Goal: Task Accomplishment & Management: Manage account settings

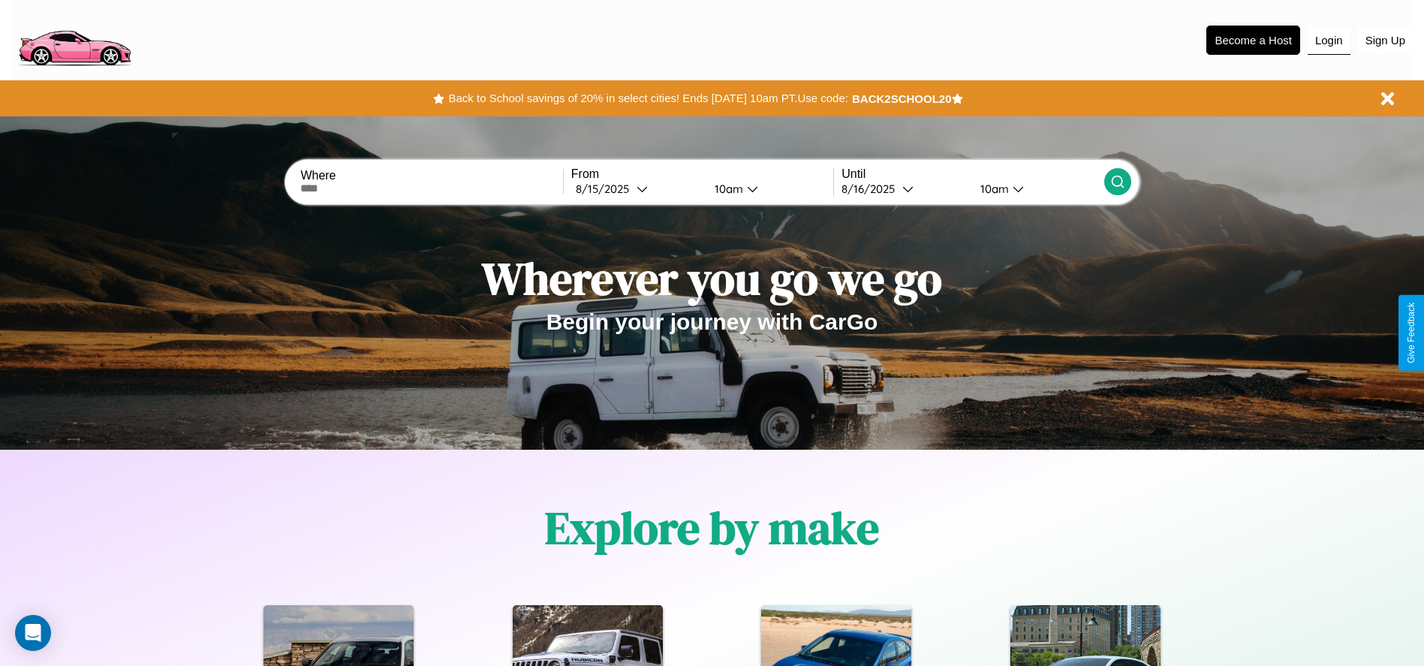
click at [1328, 40] on button "Login" at bounding box center [1328, 40] width 43 height 29
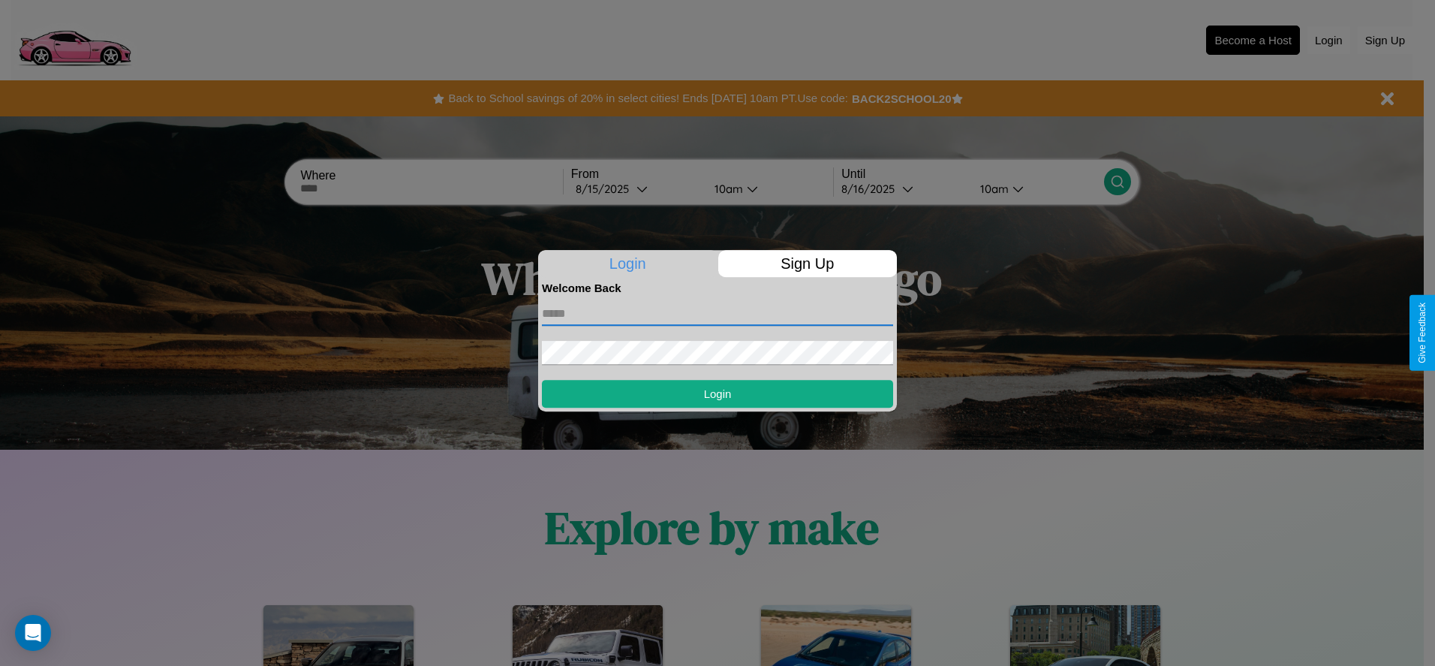
click at [717, 313] on input "text" at bounding box center [717, 314] width 351 height 24
type input "**********"
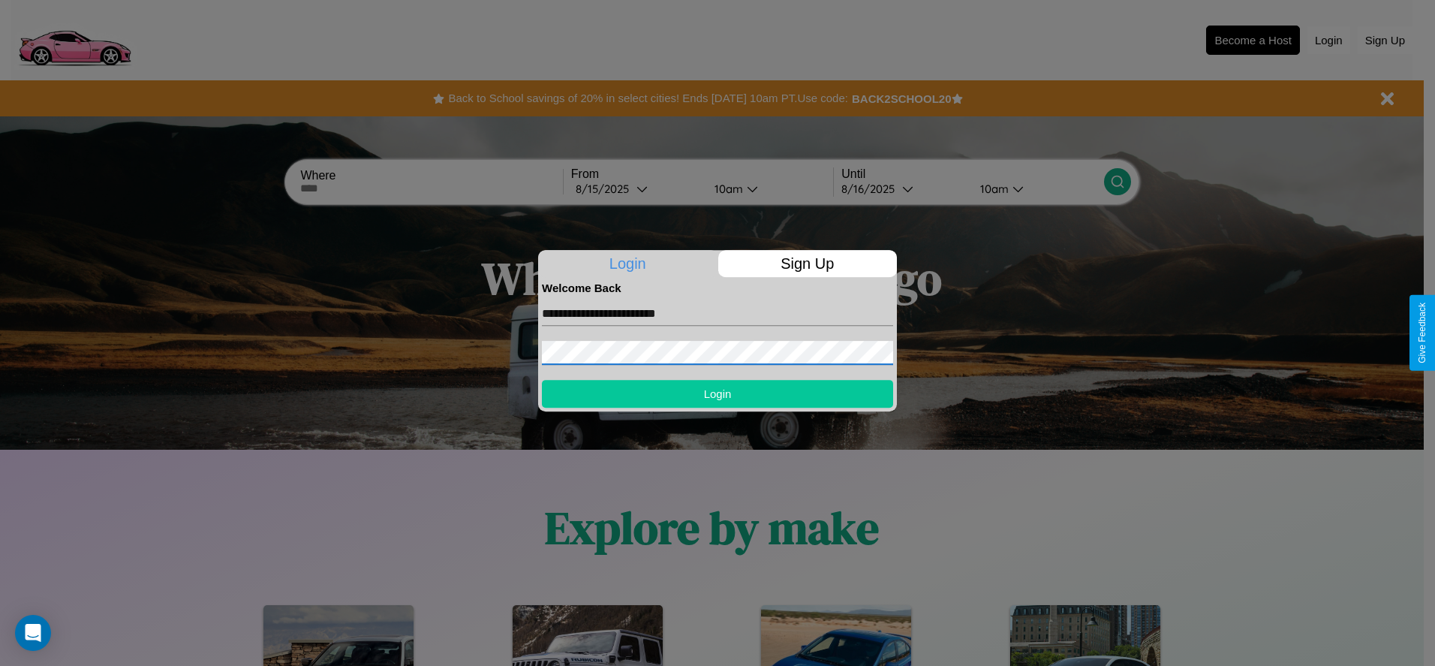
click at [717, 393] on button "Login" at bounding box center [717, 394] width 351 height 28
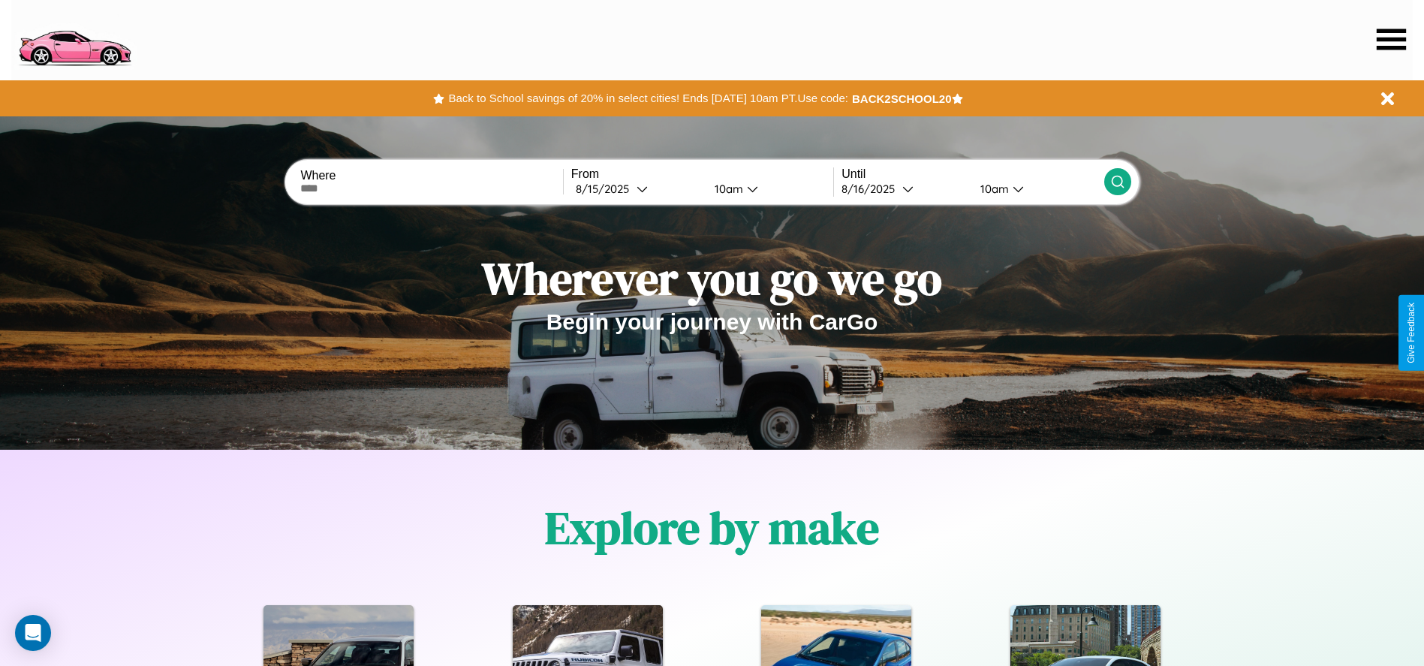
click at [1391, 39] on icon at bounding box center [1390, 39] width 29 height 21
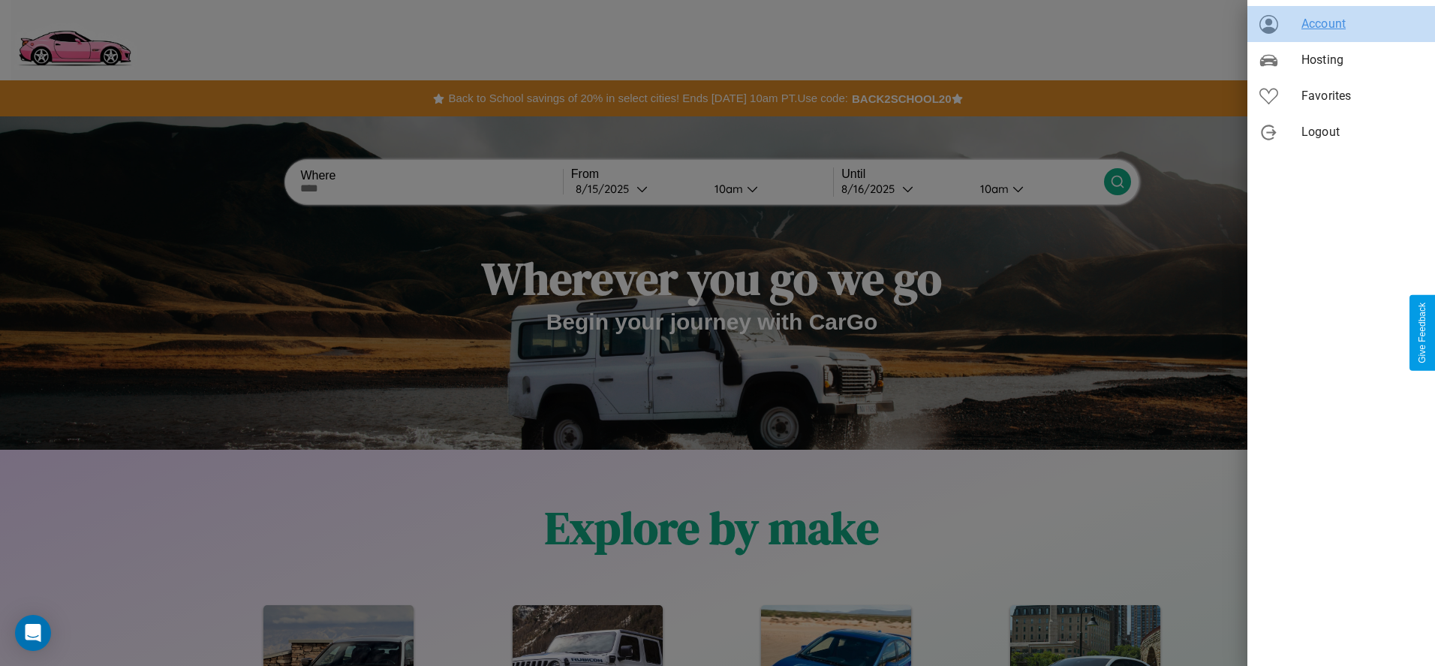
click at [1341, 24] on span "Account" at bounding box center [1362, 24] width 122 height 18
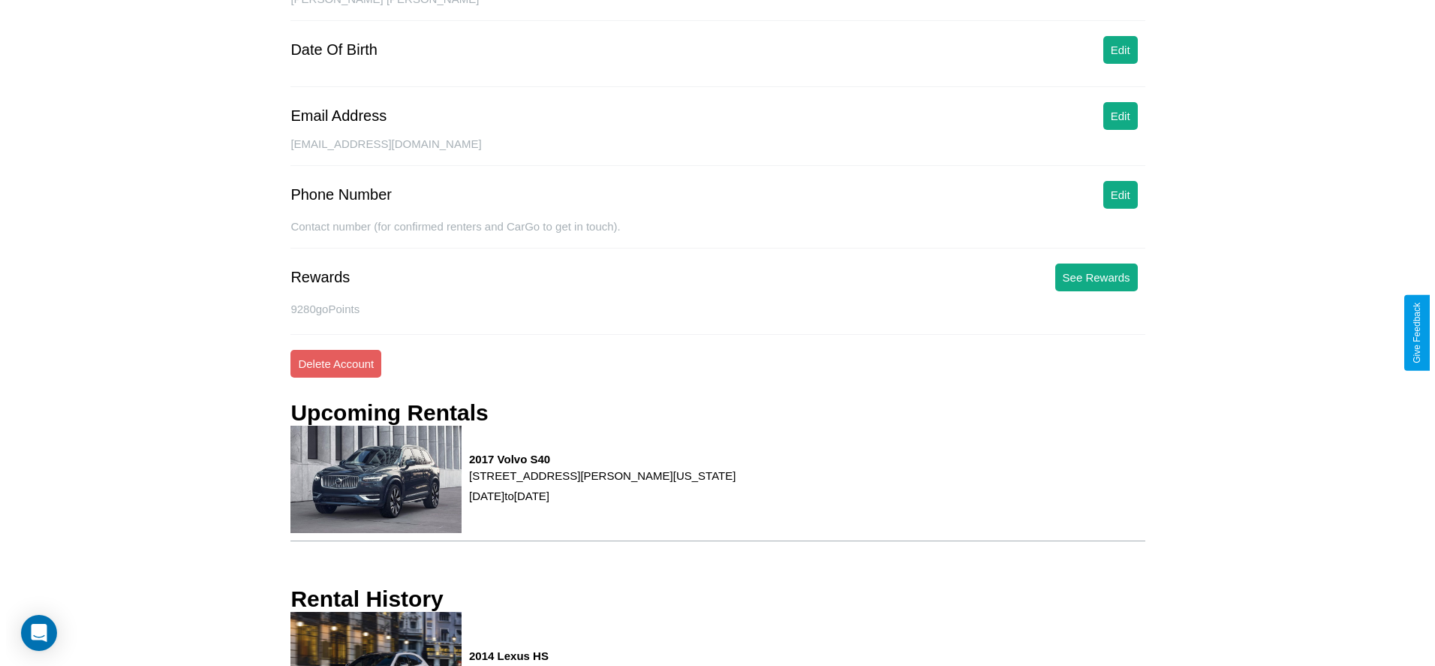
scroll to position [203, 0]
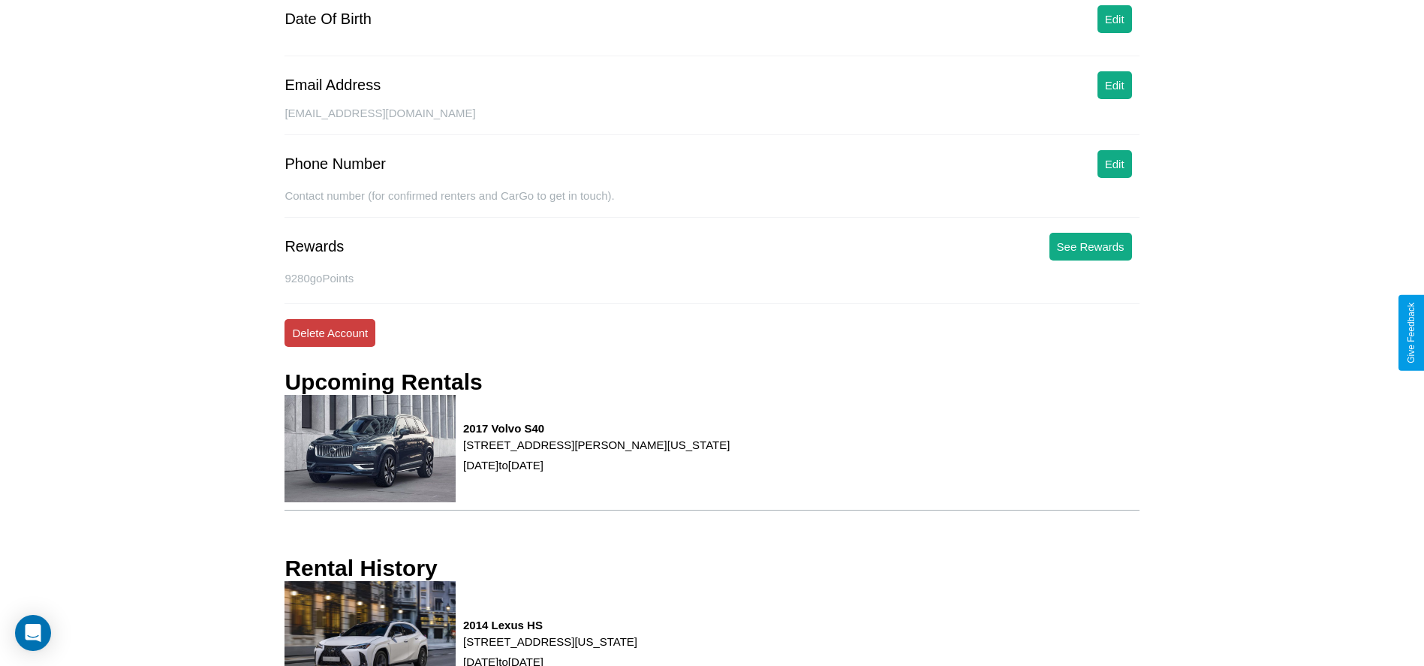
click at [329, 332] on button "Delete Account" at bounding box center [329, 333] width 91 height 28
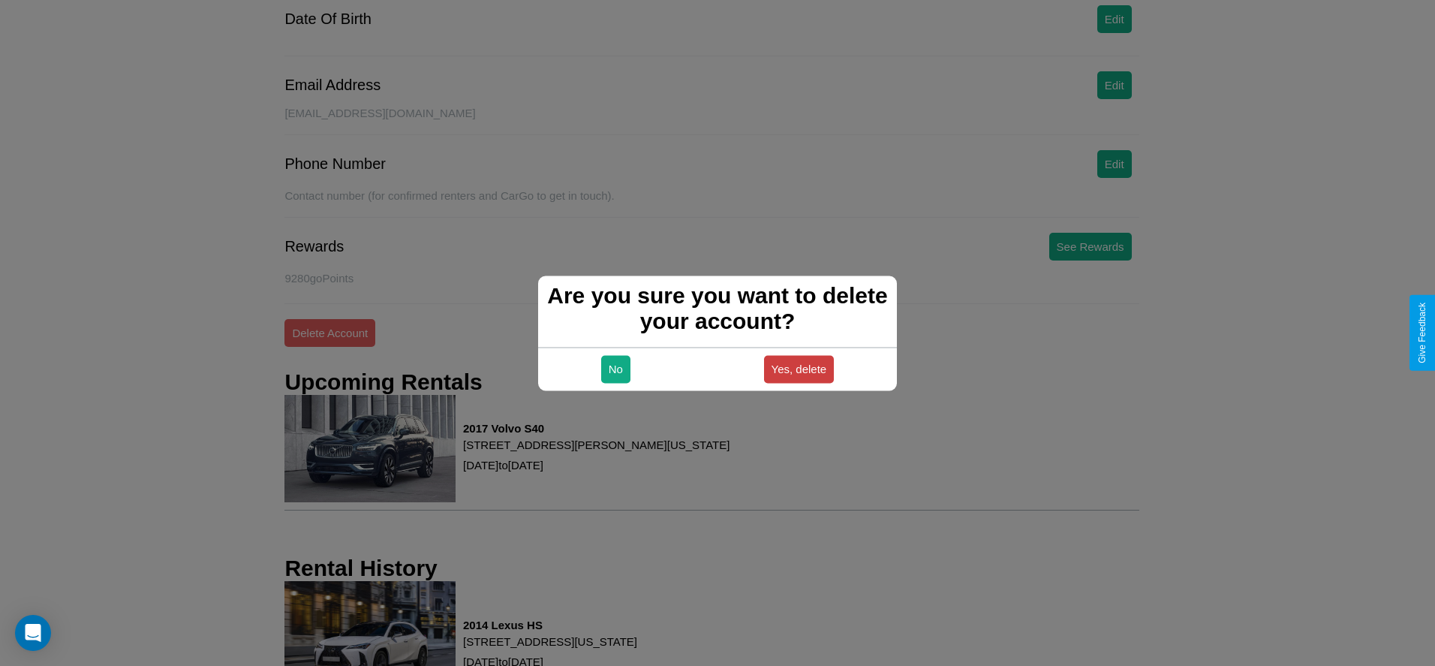
click at [799, 368] on button "Yes, delete" at bounding box center [799, 369] width 71 height 28
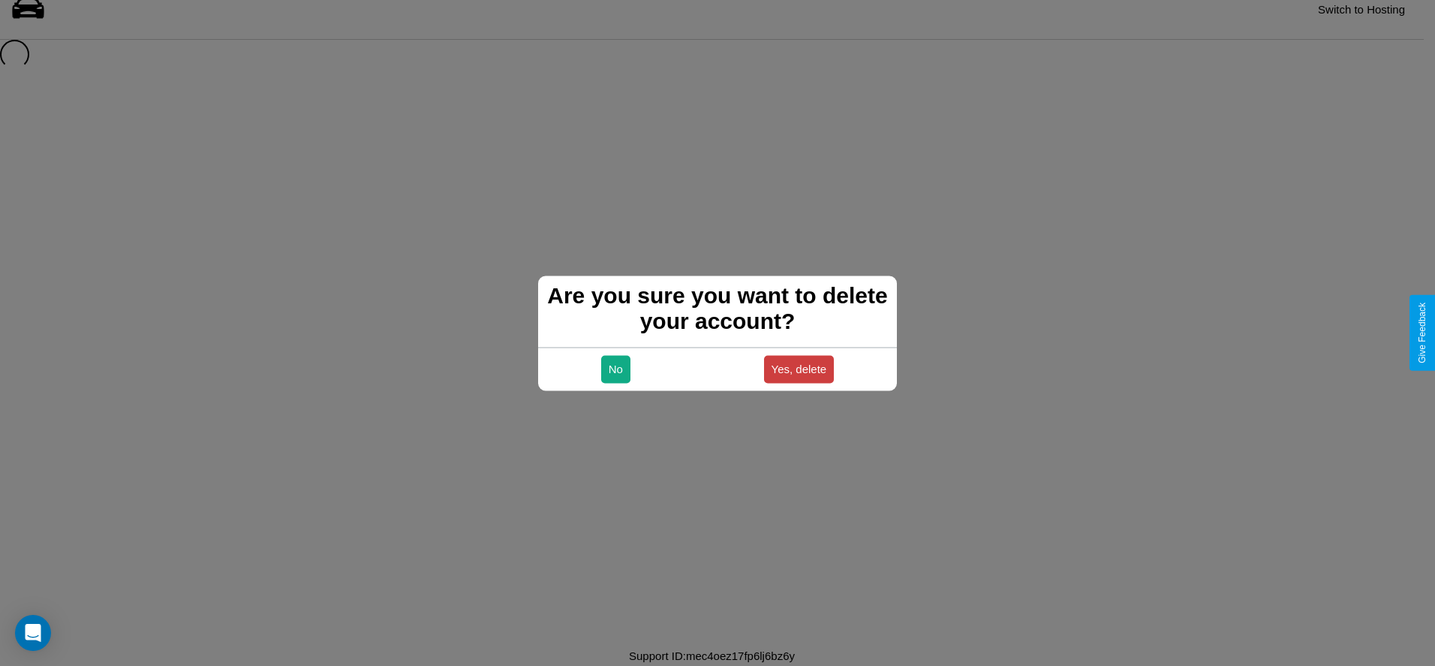
scroll to position [20, 0]
